Goal: Transaction & Acquisition: Purchase product/service

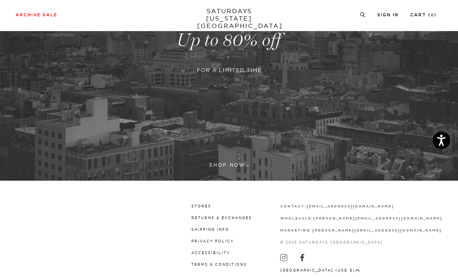
scroll to position [146, 0]
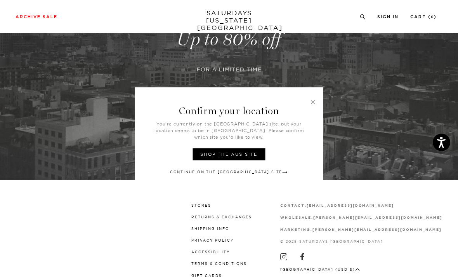
click at [312, 105] on link at bounding box center [312, 101] width 7 height 7
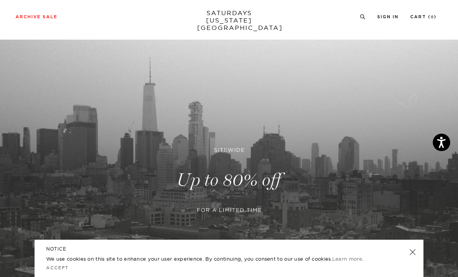
scroll to position [6, 0]
click at [350, 160] on link at bounding box center [229, 179] width 458 height 281
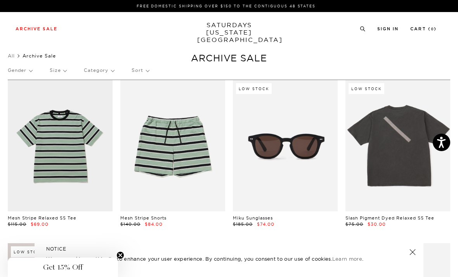
click at [29, 67] on p "Gender" at bounding box center [20, 70] width 24 height 18
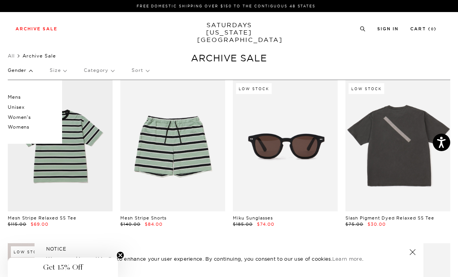
click at [25, 75] on p "Gender" at bounding box center [20, 70] width 24 height 18
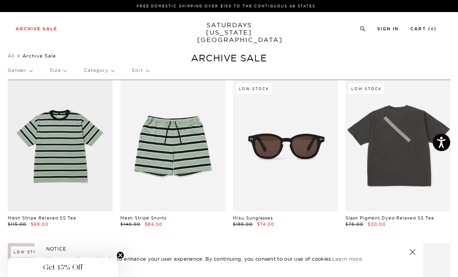
click at [29, 71] on p "Gender" at bounding box center [20, 70] width 24 height 18
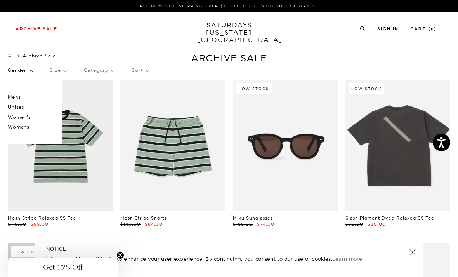
click at [26, 126] on p "Womens" at bounding box center [31, 127] width 47 height 10
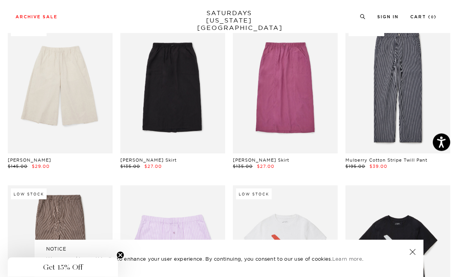
scroll to position [1063, 0]
